Goal: Navigation & Orientation: Find specific page/section

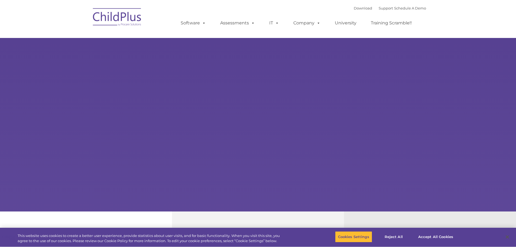
select select "MEDIUM"
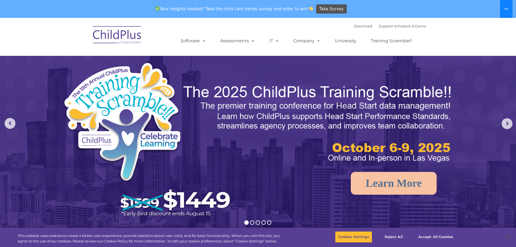
click at [504, 11] on icon at bounding box center [506, 9] width 4 height 4
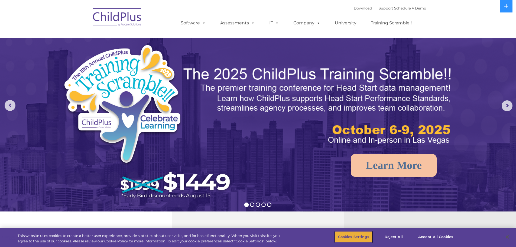
click at [353, 237] on button "Cookies Settings" at bounding box center [353, 236] width 37 height 11
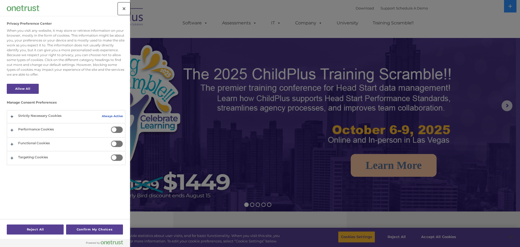
click at [123, 7] on button "Close" at bounding box center [124, 9] width 12 height 12
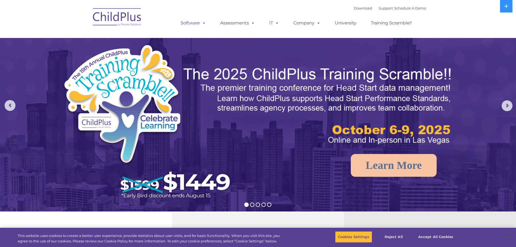
click at [197, 22] on link "Software" at bounding box center [193, 23] width 36 height 11
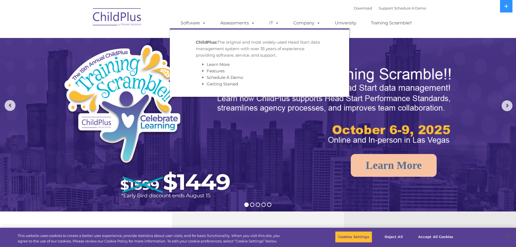
click at [159, 11] on div "Download Support | Schedule A Demo  MENU MENU Software ChildPlus: The original…" at bounding box center [258, 19] width 336 height 30
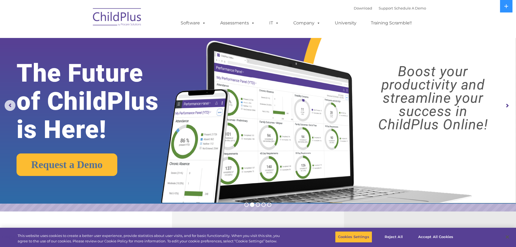
click at [122, 17] on img at bounding box center [117, 17] width 54 height 27
click at [102, 19] on img at bounding box center [117, 17] width 54 height 27
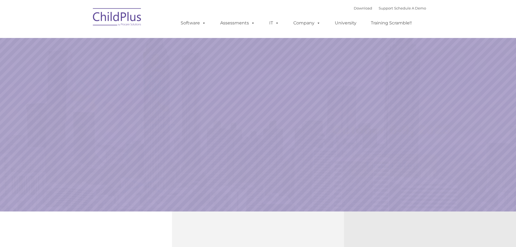
select select "MEDIUM"
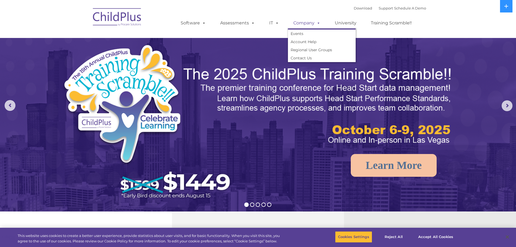
click at [297, 23] on link "Company" at bounding box center [307, 23] width 38 height 11
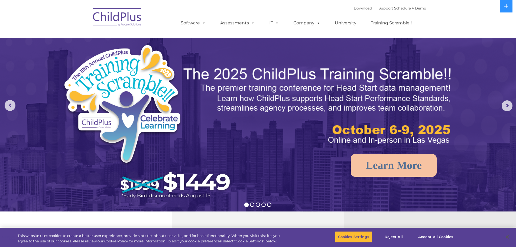
click at [463, 17] on nav "Download Support | Schedule A Demo  MENU MENU Software ChildPlus: The original…" at bounding box center [258, 19] width 516 height 38
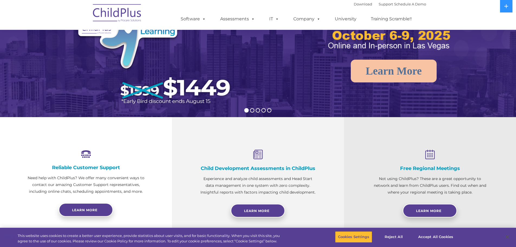
scroll to position [99, 0]
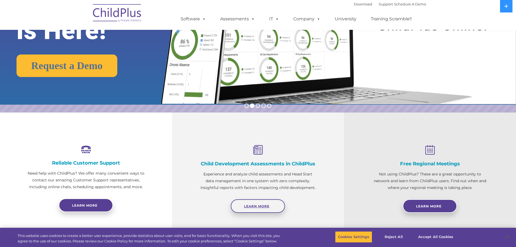
click at [260, 204] on span "Learn More" at bounding box center [256, 206] width 25 height 4
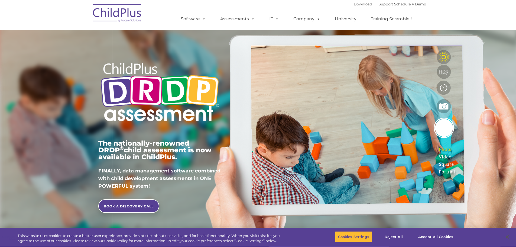
type input ""
